Goal: Find specific page/section: Find specific page/section

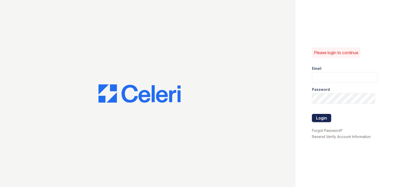
type input "[EMAIL_ADDRESS][DOMAIN_NAME]"
click at [319, 117] on button "Login" at bounding box center [321, 118] width 19 height 8
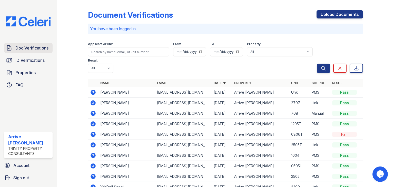
click at [35, 48] on span "Doc Verifications" at bounding box center [31, 48] width 33 height 6
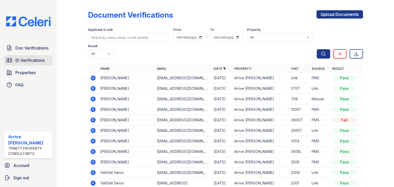
click at [38, 58] on span "ID Verifications" at bounding box center [29, 60] width 29 height 6
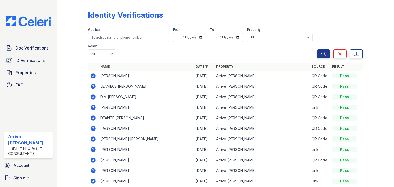
click at [91, 76] on icon at bounding box center [93, 75] width 5 height 5
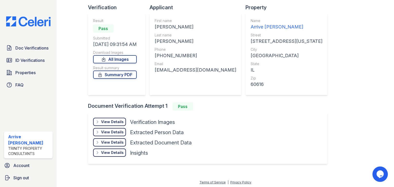
scroll to position [35, 0]
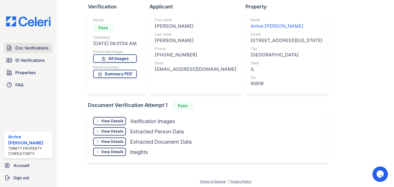
click at [29, 46] on span "Doc Verifications" at bounding box center [31, 48] width 33 height 6
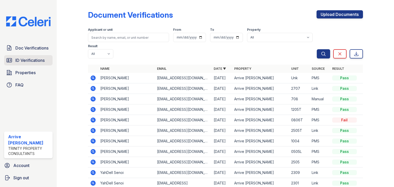
click at [17, 64] on link "ID Verifications" at bounding box center [28, 60] width 48 height 10
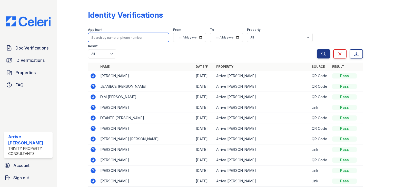
click at [96, 37] on input "search" at bounding box center [128, 37] width 81 height 9
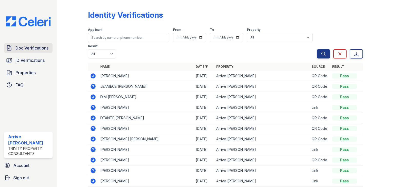
click at [24, 47] on span "Doc Verifications" at bounding box center [31, 48] width 33 height 6
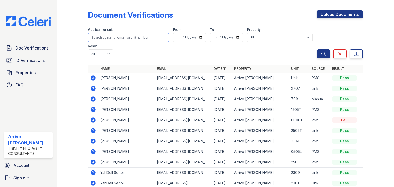
click at [95, 37] on input "search" at bounding box center [128, 37] width 81 height 9
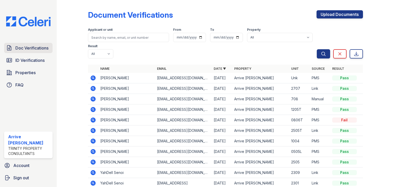
click at [46, 52] on link "Doc Verifications" at bounding box center [28, 48] width 48 height 10
click at [33, 50] on span "Doc Verifications" at bounding box center [31, 48] width 33 height 6
click at [36, 61] on span "ID Verifications" at bounding box center [29, 60] width 29 height 6
